Goal: Find specific page/section: Find specific page/section

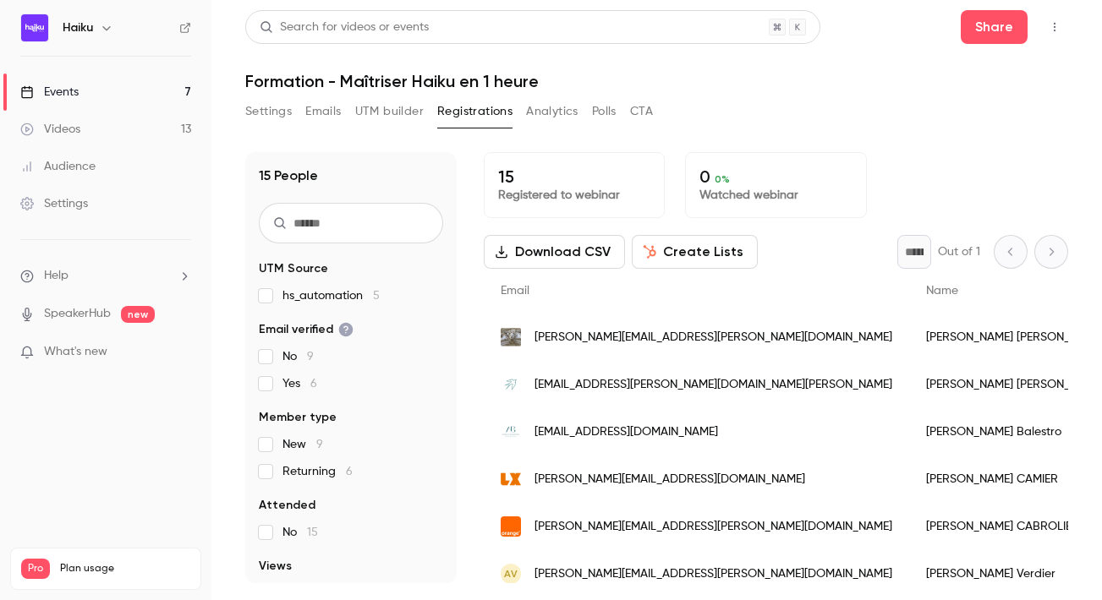
click at [108, 87] on link "Events 7" at bounding box center [105, 92] width 211 height 37
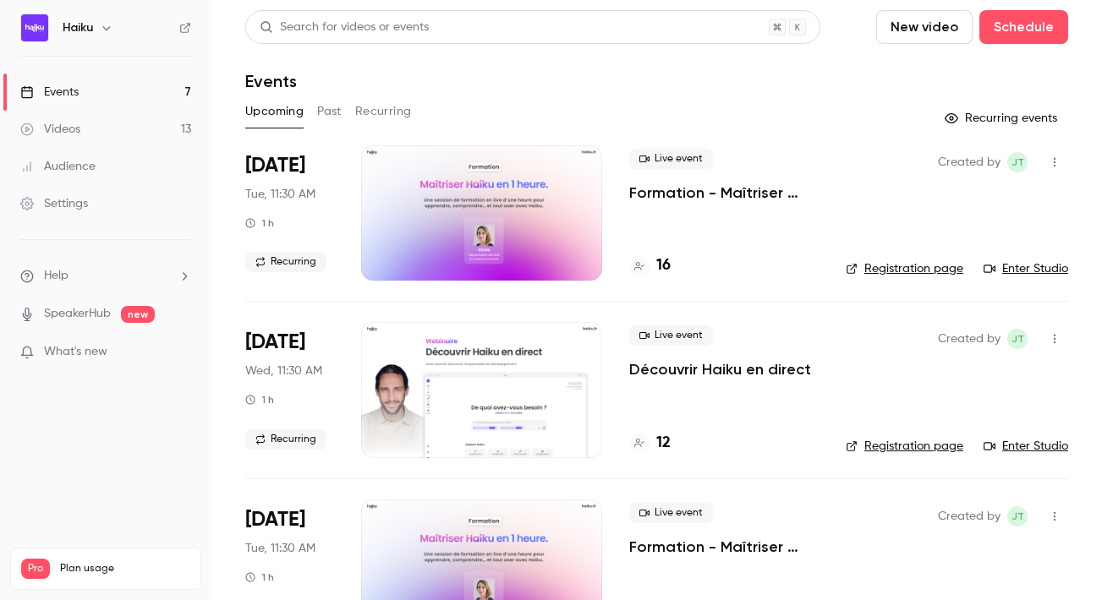
click at [672, 262] on div "16" at bounding box center [723, 266] width 189 height 23
click at [670, 262] on div "16" at bounding box center [723, 266] width 189 height 23
click at [667, 263] on h4 "16" at bounding box center [663, 266] width 14 height 23
